Goal: Information Seeking & Learning: Learn about a topic

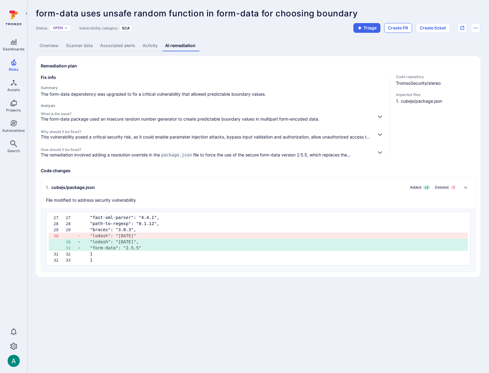
click at [399, 26] on button "Create PR" at bounding box center [398, 28] width 28 height 10
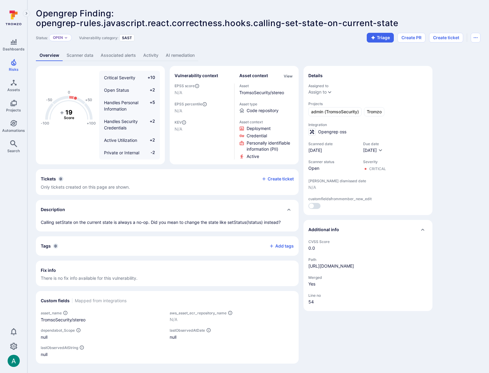
click at [177, 59] on link "AI remediation" at bounding box center [180, 55] width 36 height 11
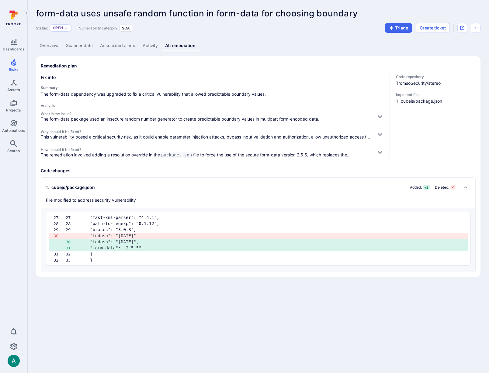
click at [478, 23] on header "form-data uses unsafe random function in form-data for choosing boundary ... Sh…" at bounding box center [258, 21] width 445 height 24
click at [476, 29] on icon "Options menu" at bounding box center [475, 28] width 5 height 5
click at [476, 29] on div at bounding box center [244, 186] width 489 height 373
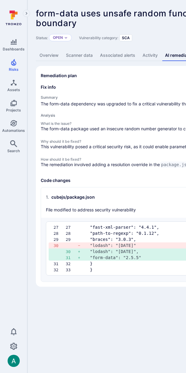
click at [141, 24] on div "form-data uses unsafe random function in form-data for choosing boundary ... Sh…" at bounding box center [189, 18] width 307 height 19
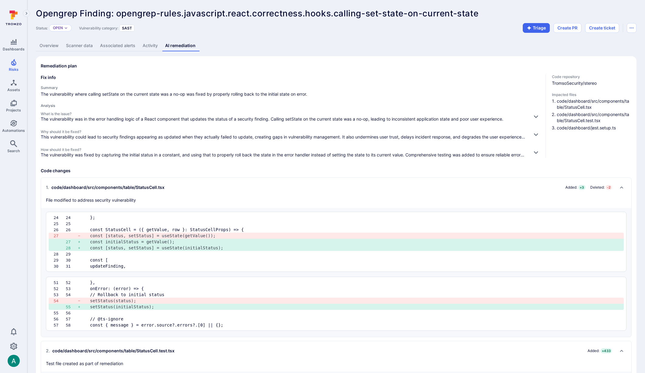
drag, startPoint x: 53, startPoint y: 95, endPoint x: 112, endPoint y: 93, distance: 59.0
click at [112, 93] on span "The vulnerability where calling setState on the current state was a no-op was f…" at bounding box center [291, 94] width 500 height 6
drag, startPoint x: 113, startPoint y: 93, endPoint x: 146, endPoint y: 93, distance: 33.5
click at [146, 93] on span "The vulnerability where calling setState on the current state was a no-op was f…" at bounding box center [291, 94] width 500 height 6
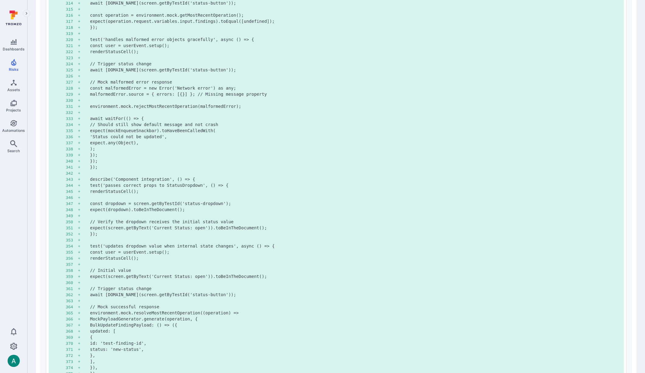
scroll to position [2287, 0]
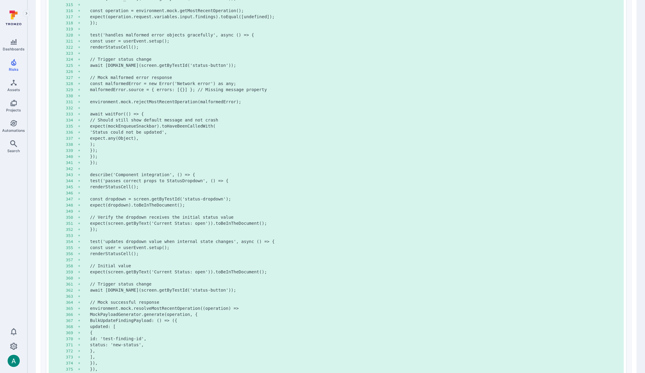
click at [293, 135] on pre "expect.any(Object)," at bounding box center [354, 138] width 529 height 6
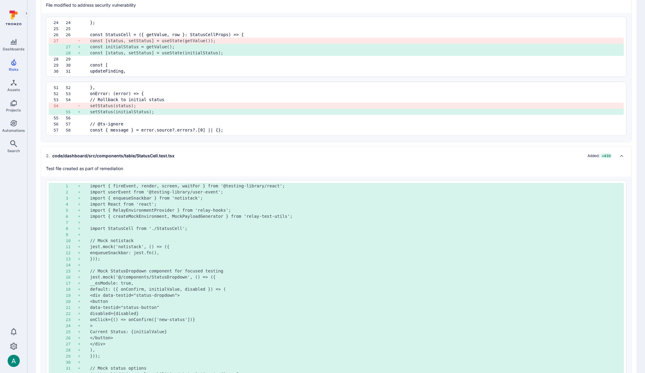
scroll to position [0, 0]
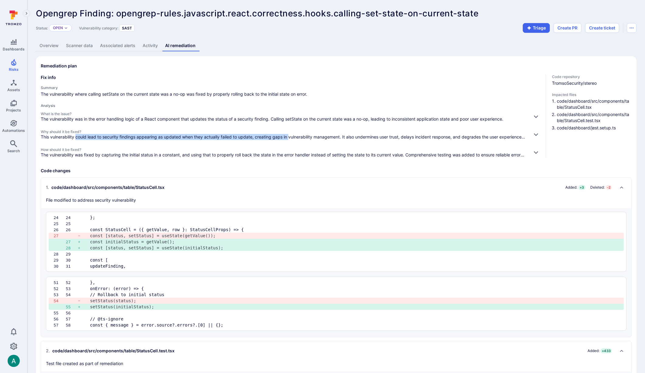
drag, startPoint x: 76, startPoint y: 137, endPoint x: 290, endPoint y: 138, distance: 213.5
click at [290, 138] on p "This vulnerability could lead to security findings appearing as updated when th…" at bounding box center [284, 137] width 487 height 6
click at [539, 135] on button "button" at bounding box center [536, 135] width 10 height 10
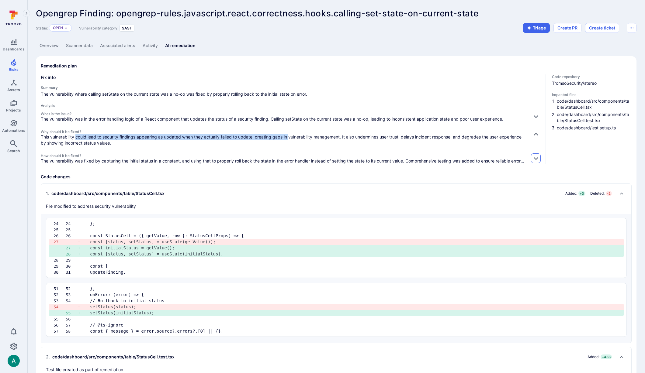
click at [535, 159] on icon "button" at bounding box center [536, 158] width 6 height 6
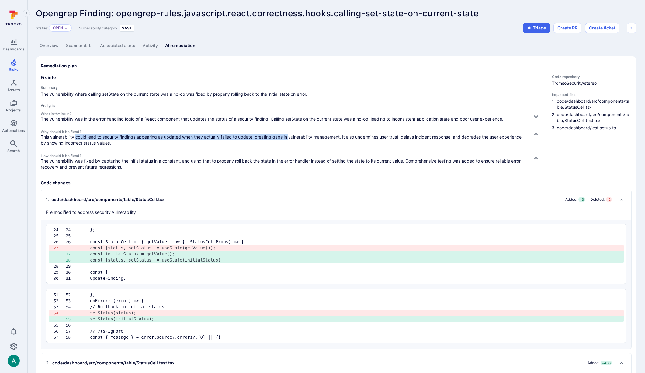
click at [51, 43] on link "Overview" at bounding box center [49, 45] width 26 height 11
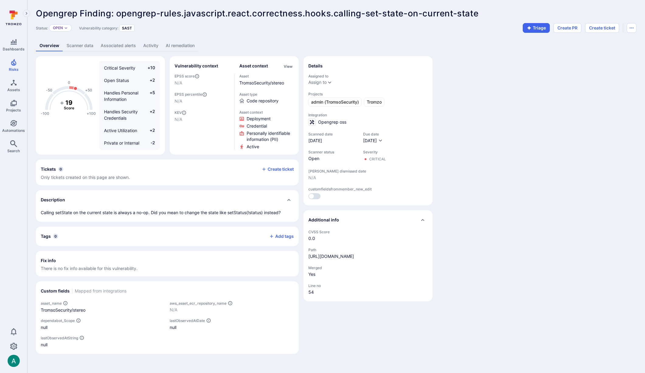
click at [489, 195] on div "-100 -50 0 +50 +100 + 19 Score Critical Severity +10 Open Status +2 Handles Per…" at bounding box center [336, 205] width 601 height 298
click at [510, 272] on div "-100 -50 0 +50 +100 + 19 Score Critical Severity +10 Open Status +2 Handles Per…" at bounding box center [336, 205] width 601 height 298
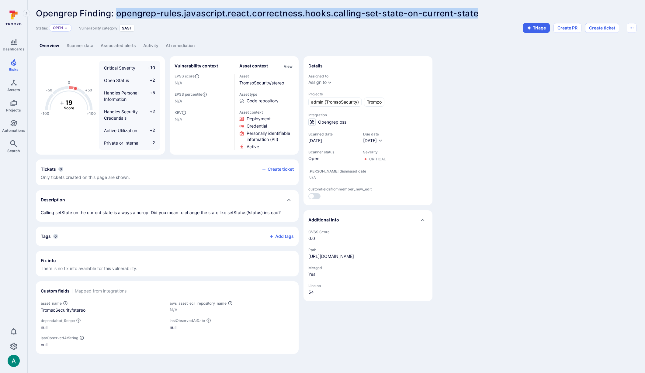
drag, startPoint x: 126, startPoint y: 12, endPoint x: 479, endPoint y: 16, distance: 352.5
click at [478, 16] on span "Opengrep Finding: opengrep-rules.javascript.react.correctness.hooks.calling-set…" at bounding box center [257, 13] width 443 height 10
